Goal: Information Seeking & Learning: Check status

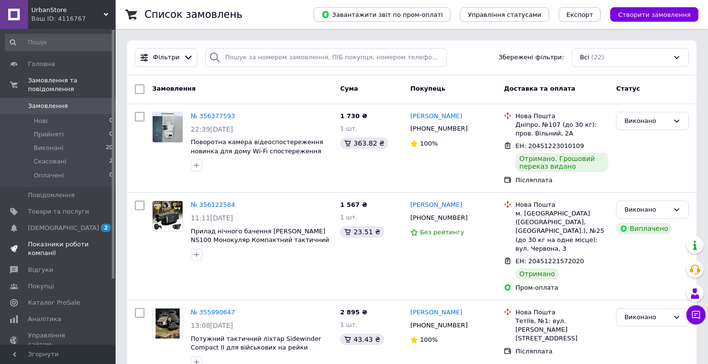
click at [39, 242] on span "Показники роботи компанії" at bounding box center [58, 248] width 61 height 17
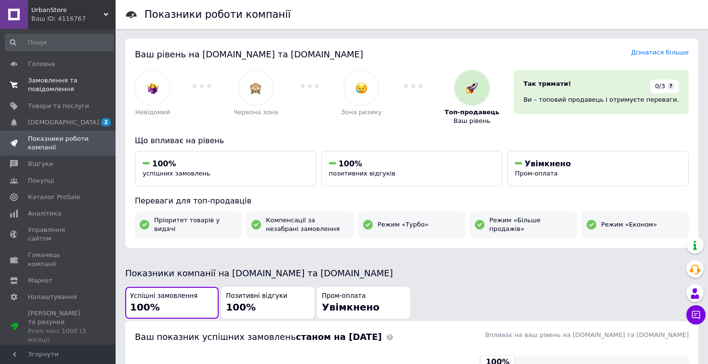
click at [59, 79] on span "Замовлення та повідомлення" at bounding box center [58, 84] width 61 height 17
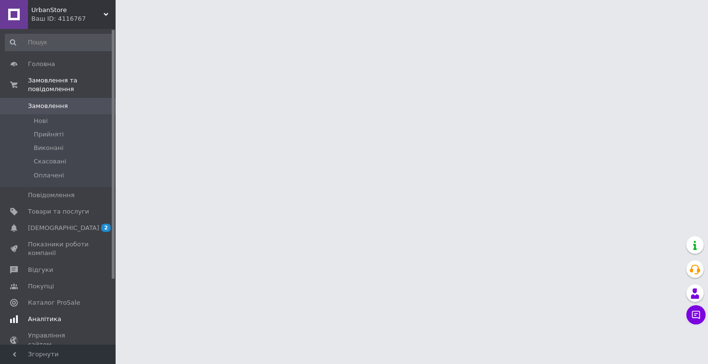
click at [48, 317] on span "Аналітика" at bounding box center [44, 319] width 33 height 9
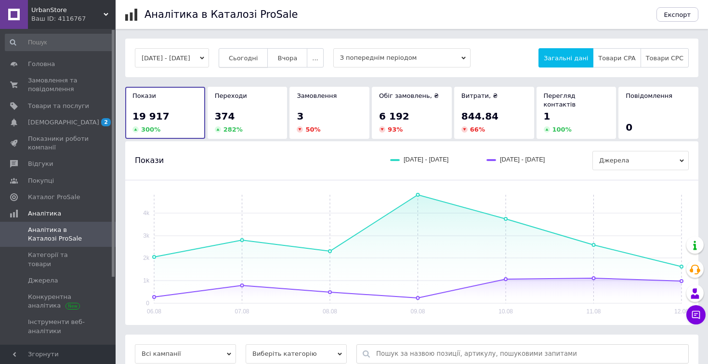
click at [268, 51] on button "Сьогодні" at bounding box center [244, 57] width 50 height 19
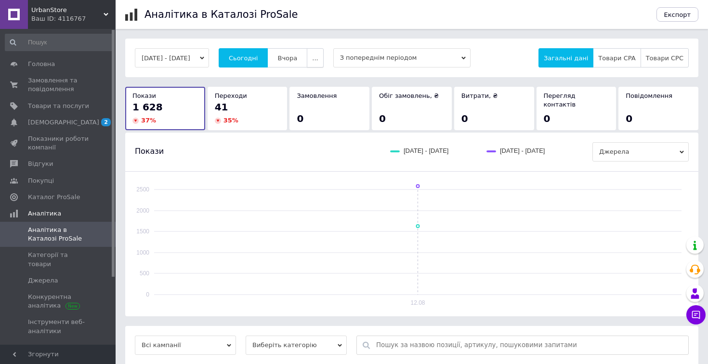
click at [318, 57] on span "..." at bounding box center [315, 57] width 6 height 7
click at [311, 94] on span "Тиждень" at bounding box center [296, 95] width 29 height 7
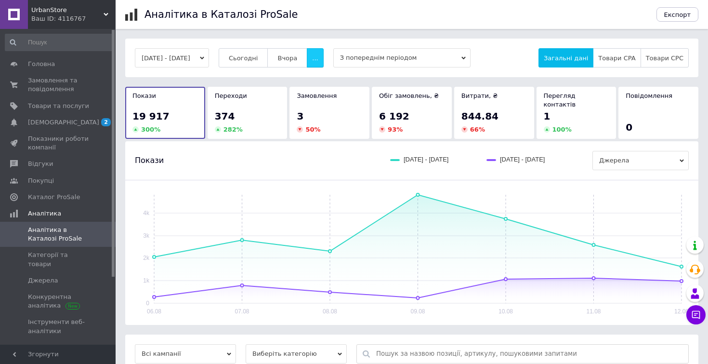
click at [318, 55] on span "..." at bounding box center [315, 57] width 6 height 7
click at [324, 79] on button "Місяць" at bounding box center [296, 76] width 54 height 19
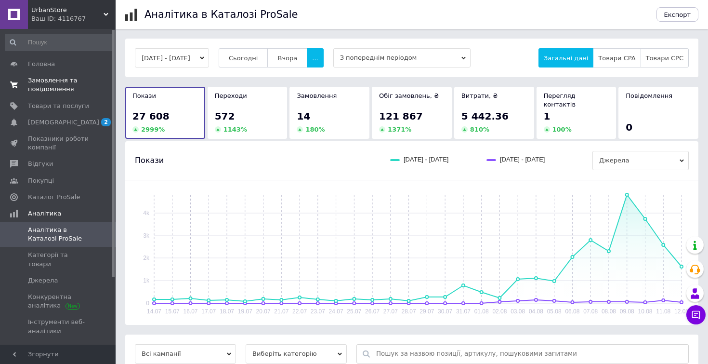
click at [92, 92] on span "0 0" at bounding box center [102, 84] width 27 height 17
